Goal: Task Accomplishment & Management: Complete application form

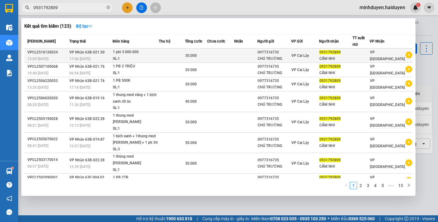
type input "0931792809"
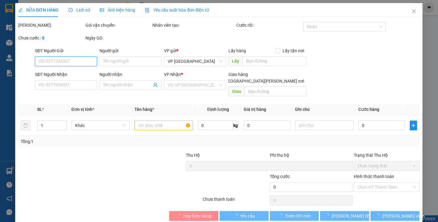
type input "0977316735"
type input "CHÚ TRƯỜNG"
type input "0931792809"
type input "CẨM NHI"
type input "0"
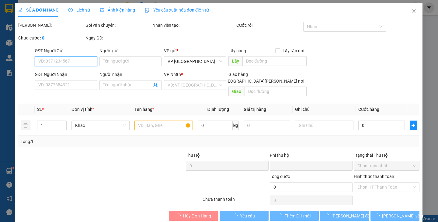
type input "30.000"
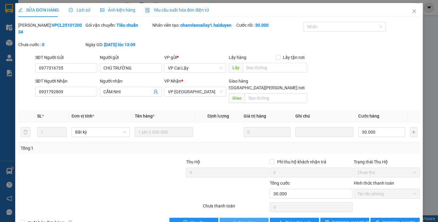
click at [241, 219] on span "Giao hàng" at bounding box center [247, 222] width 19 height 7
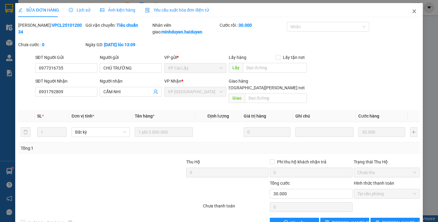
click at [412, 13] on icon "close" at bounding box center [414, 11] width 5 height 5
